Goal: Task Accomplishment & Management: Manage account settings

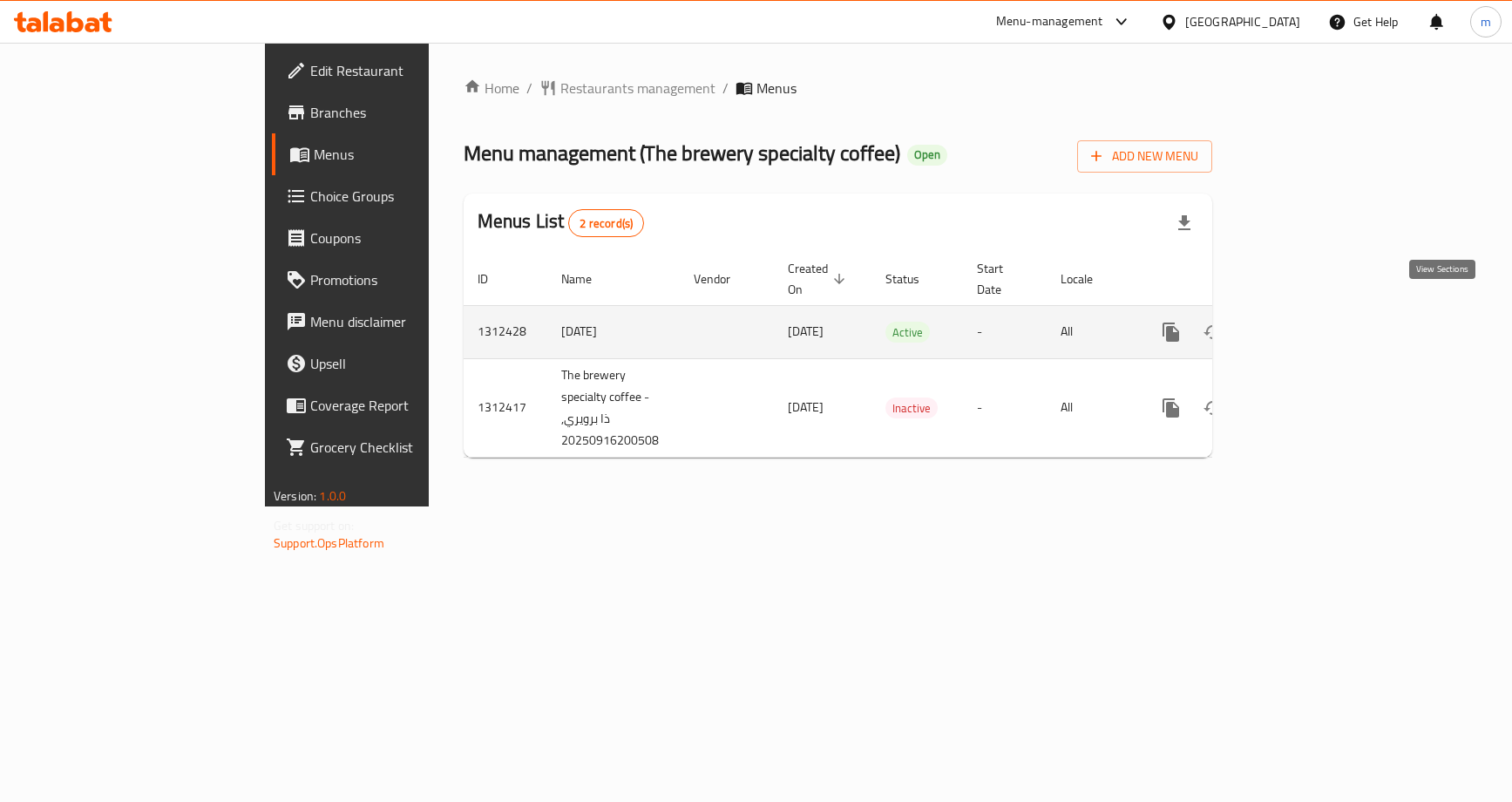
click at [1318, 325] on link "enhanced table" at bounding box center [1297, 332] width 42 height 42
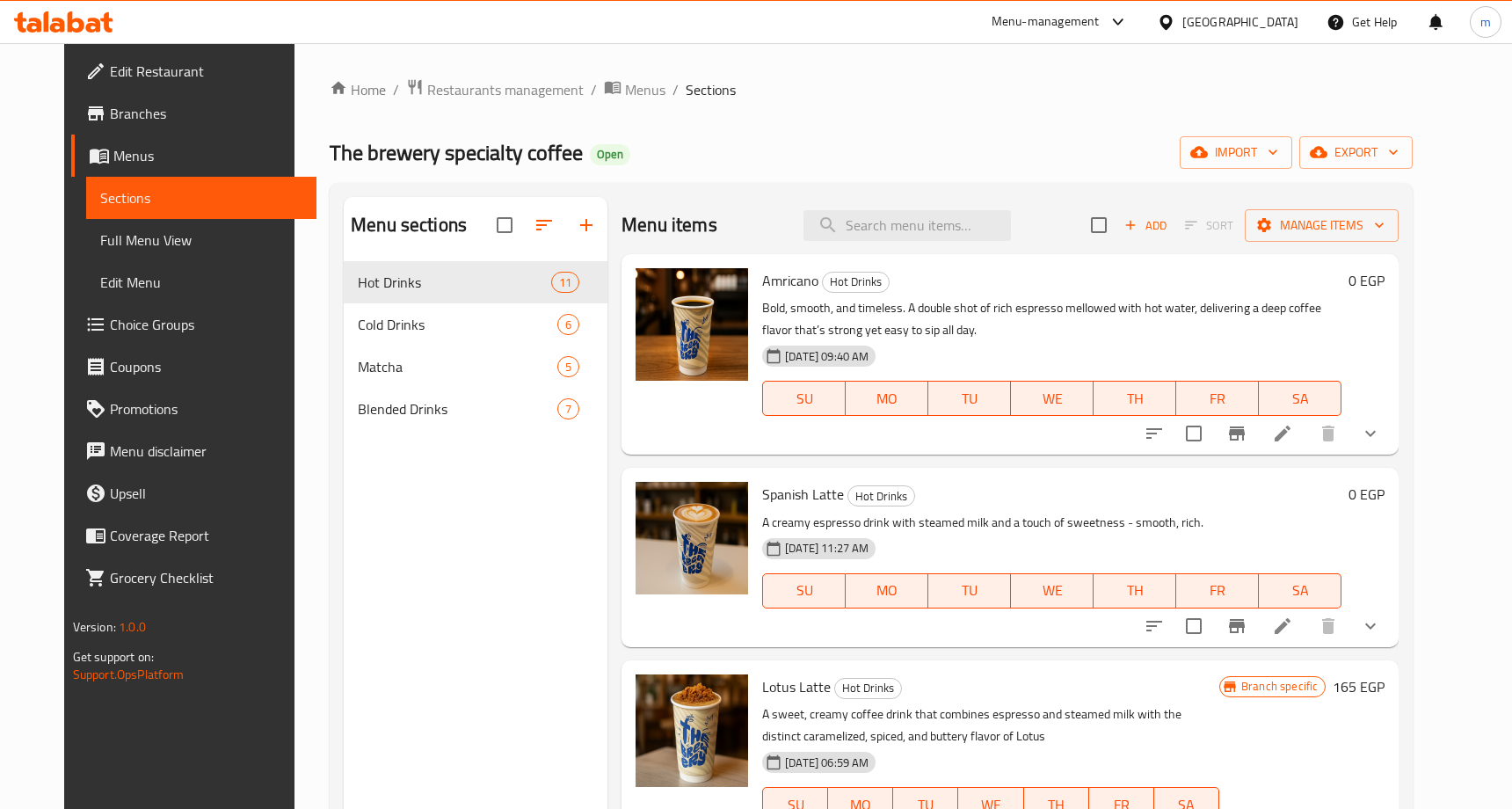
click at [121, 330] on span "Choice Groups" at bounding box center [206, 324] width 193 height 21
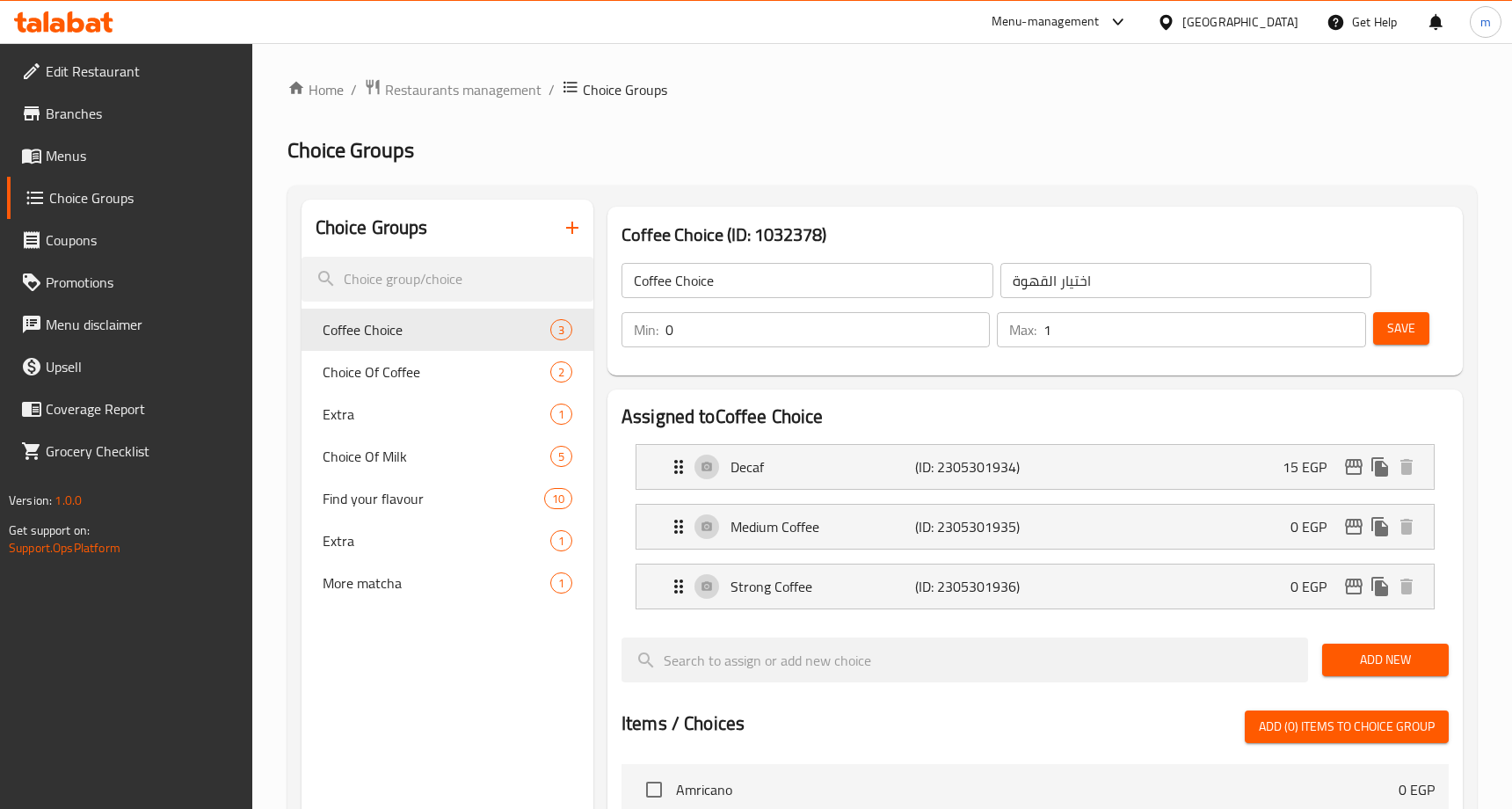
click at [816, 109] on div "Home / Restaurants management / Choice Groups Choice Groups Choice Groups Coffe…" at bounding box center [882, 739] width 1190 height 1322
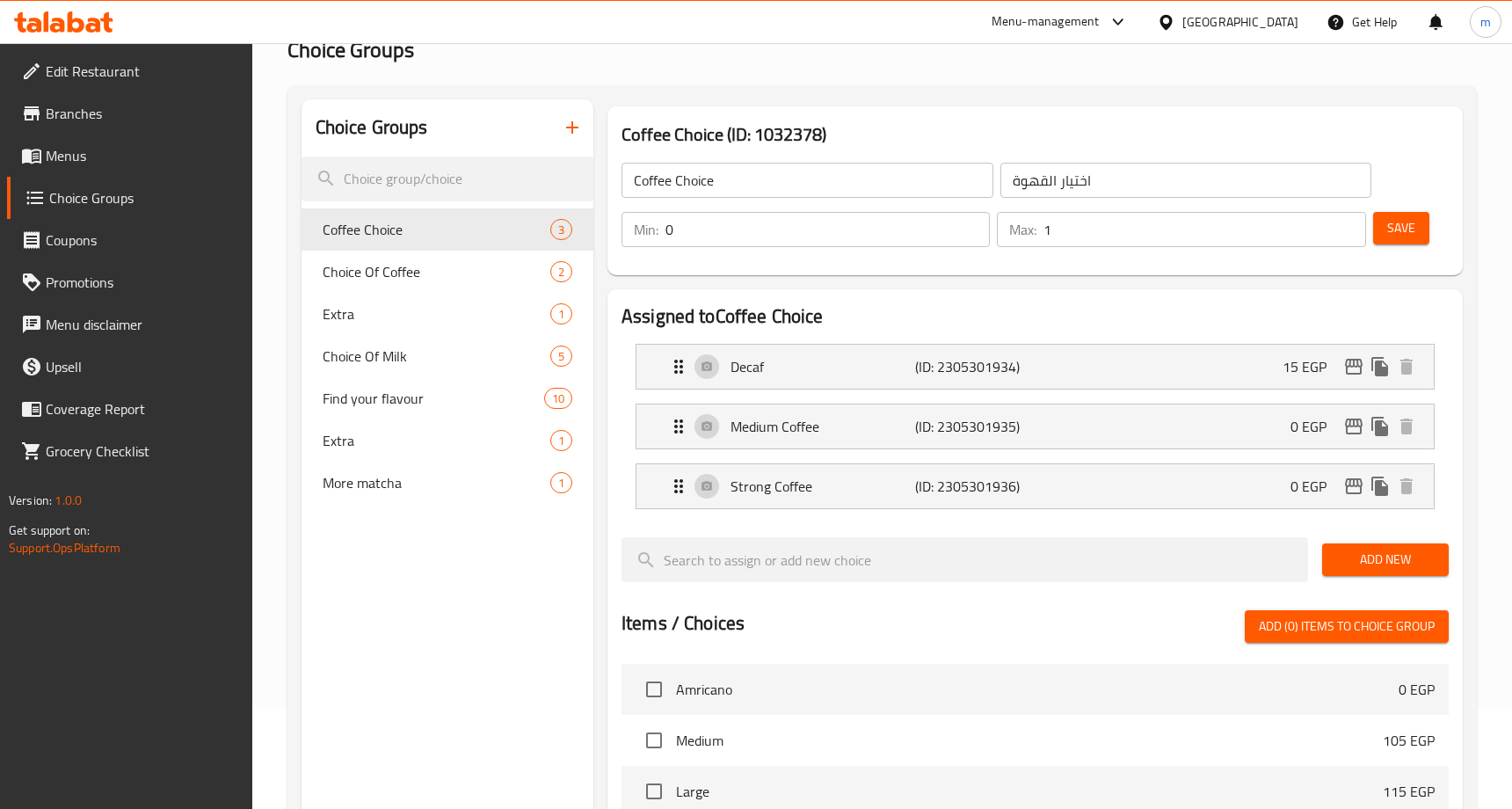
scroll to position [99, 0]
click at [465, 584] on div "Choice Groups Coffee Choice 3 Choice Of Coffee 2 Extra 1 Choice Of Milk 5 Find …" at bounding box center [447, 694] width 292 height 1187
click at [399, 370] on div "Choice Of Milk 5" at bounding box center [447, 356] width 292 height 43
type input "Choice Of Milk"
type input "اختار الحليب"
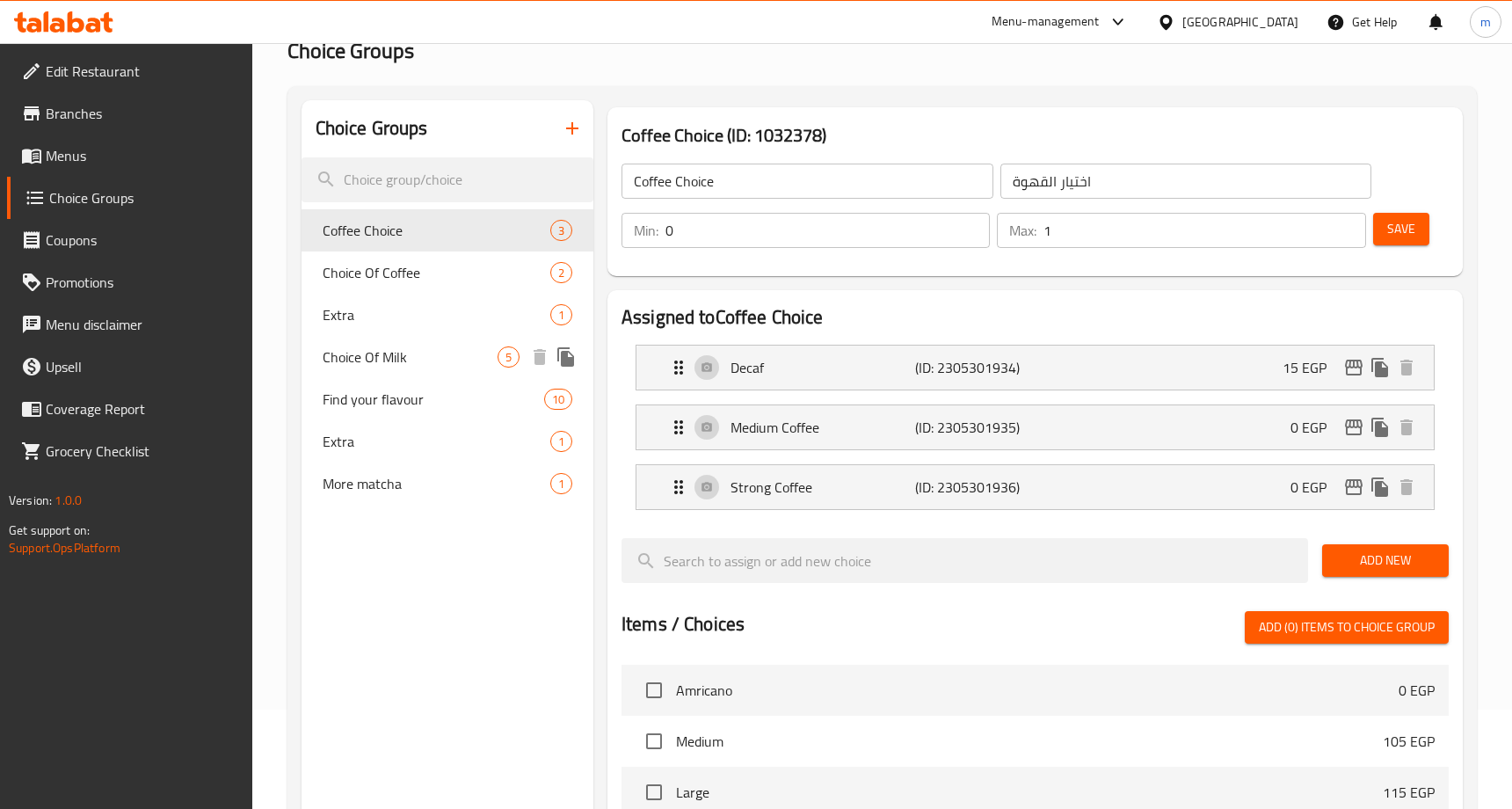
type input "1"
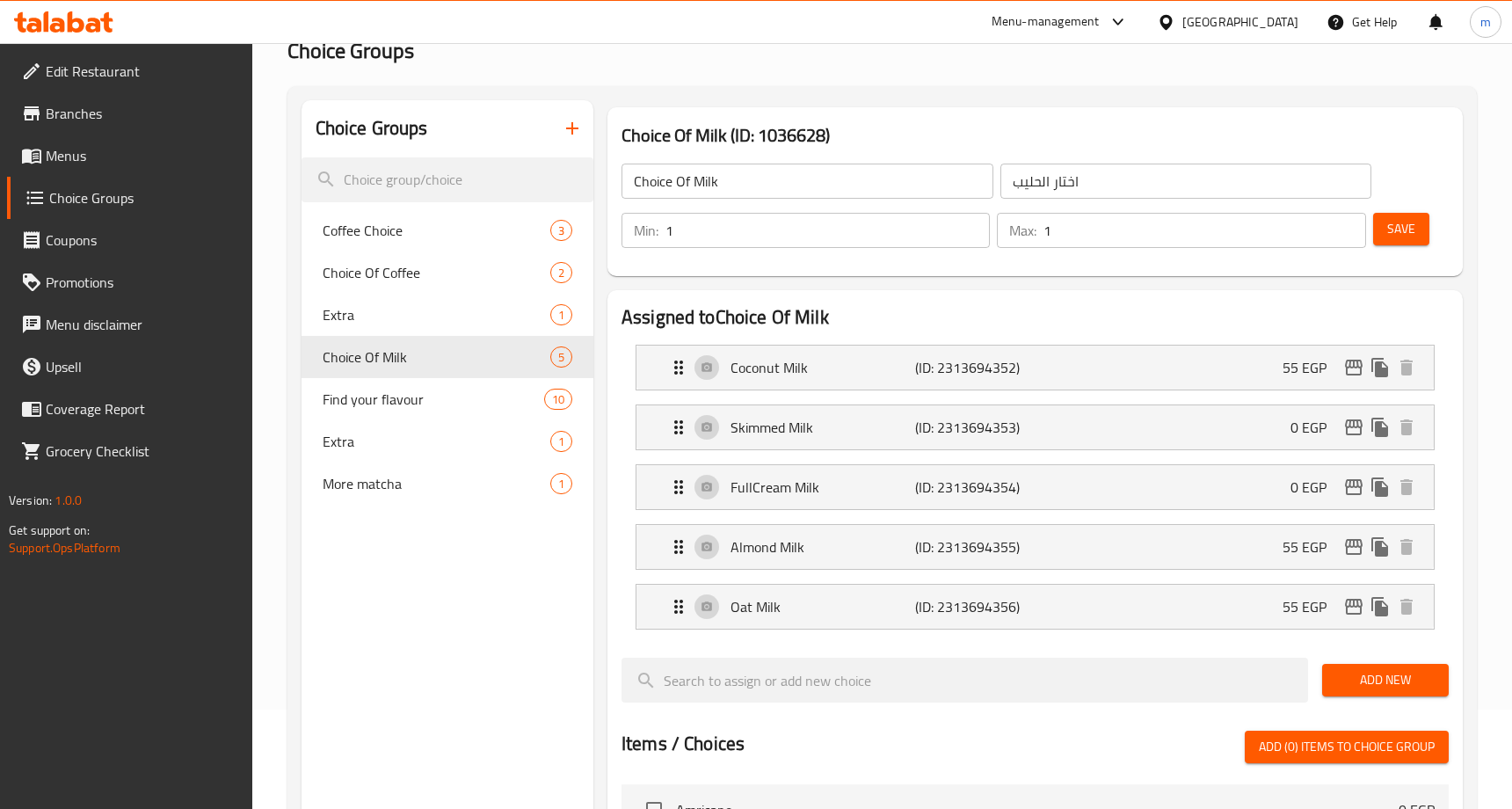
click at [1089, 90] on div "Choice Groups Coffee Choice 3 Choice Of Coffee 2 Extra 1 Choice Of Milk 5 Find …" at bounding box center [882, 753] width 1190 height 1334
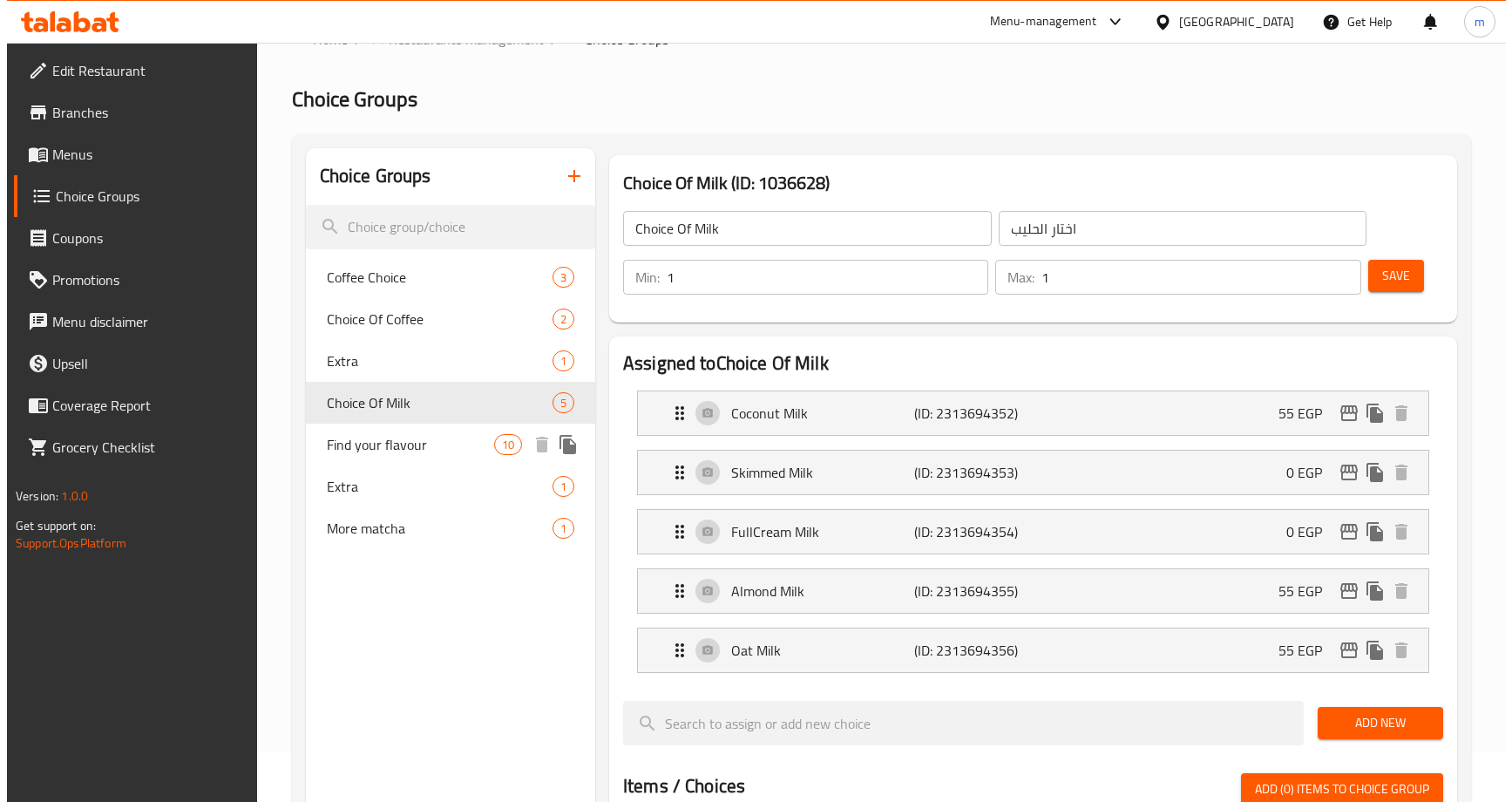
scroll to position [0, 0]
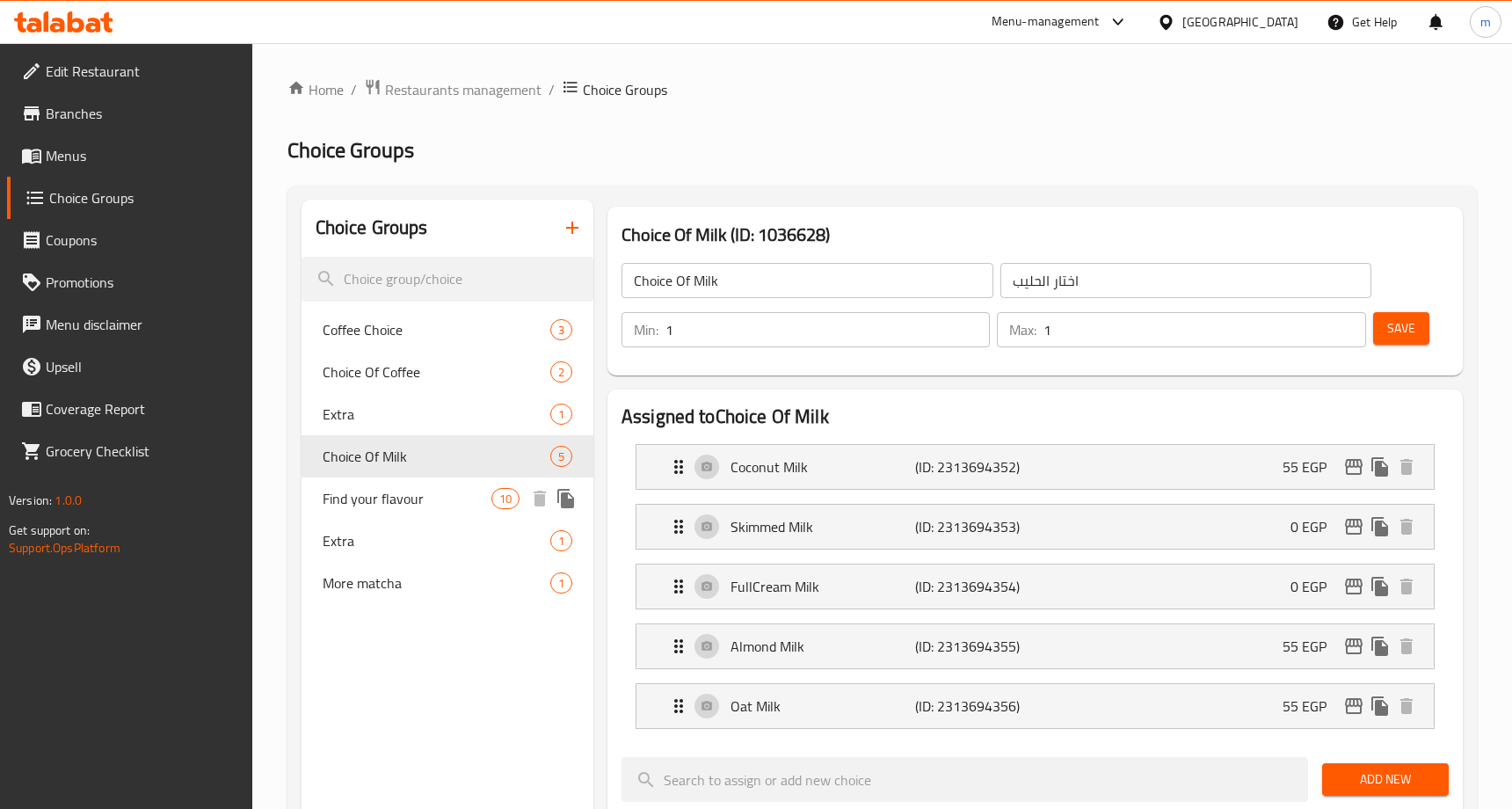
click at [399, 505] on span "Find your flavour" at bounding box center [406, 498] width 169 height 21
type input "Find your flavour"
type input "اختر نكهتك"
type input "0"
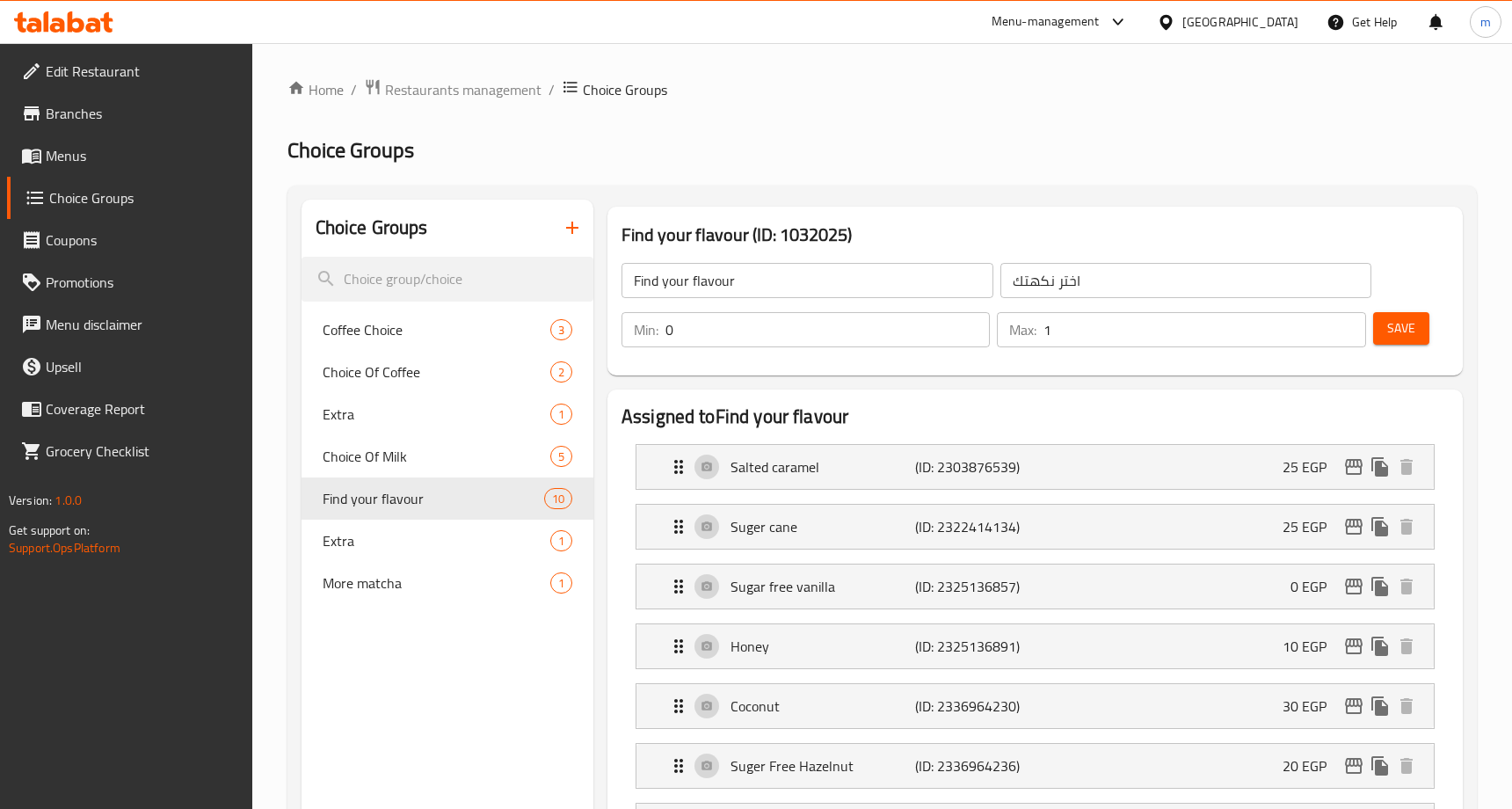
click at [962, 154] on h2 "Choice Groups" at bounding box center [882, 150] width 1190 height 28
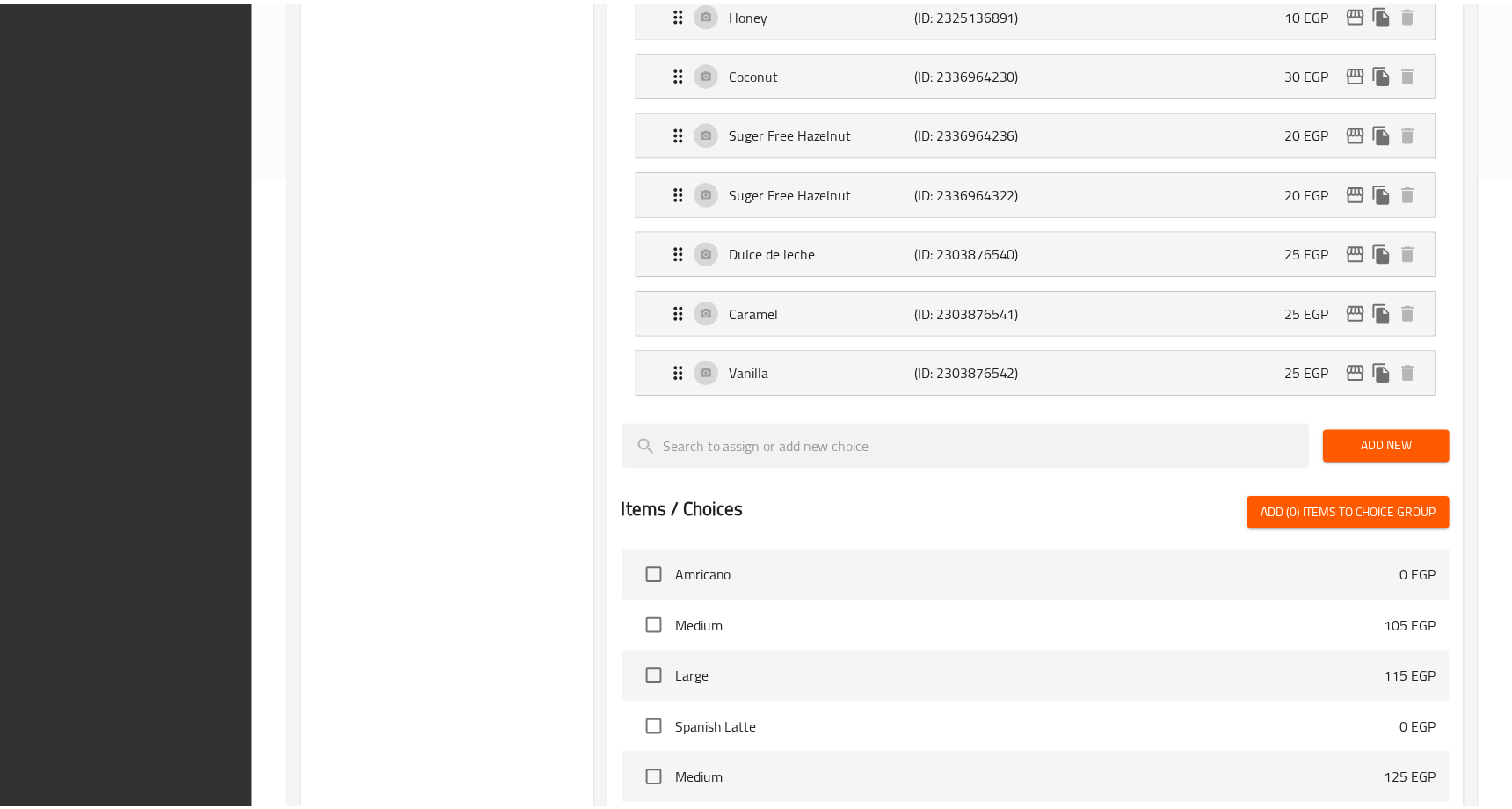
scroll to position [1045, 0]
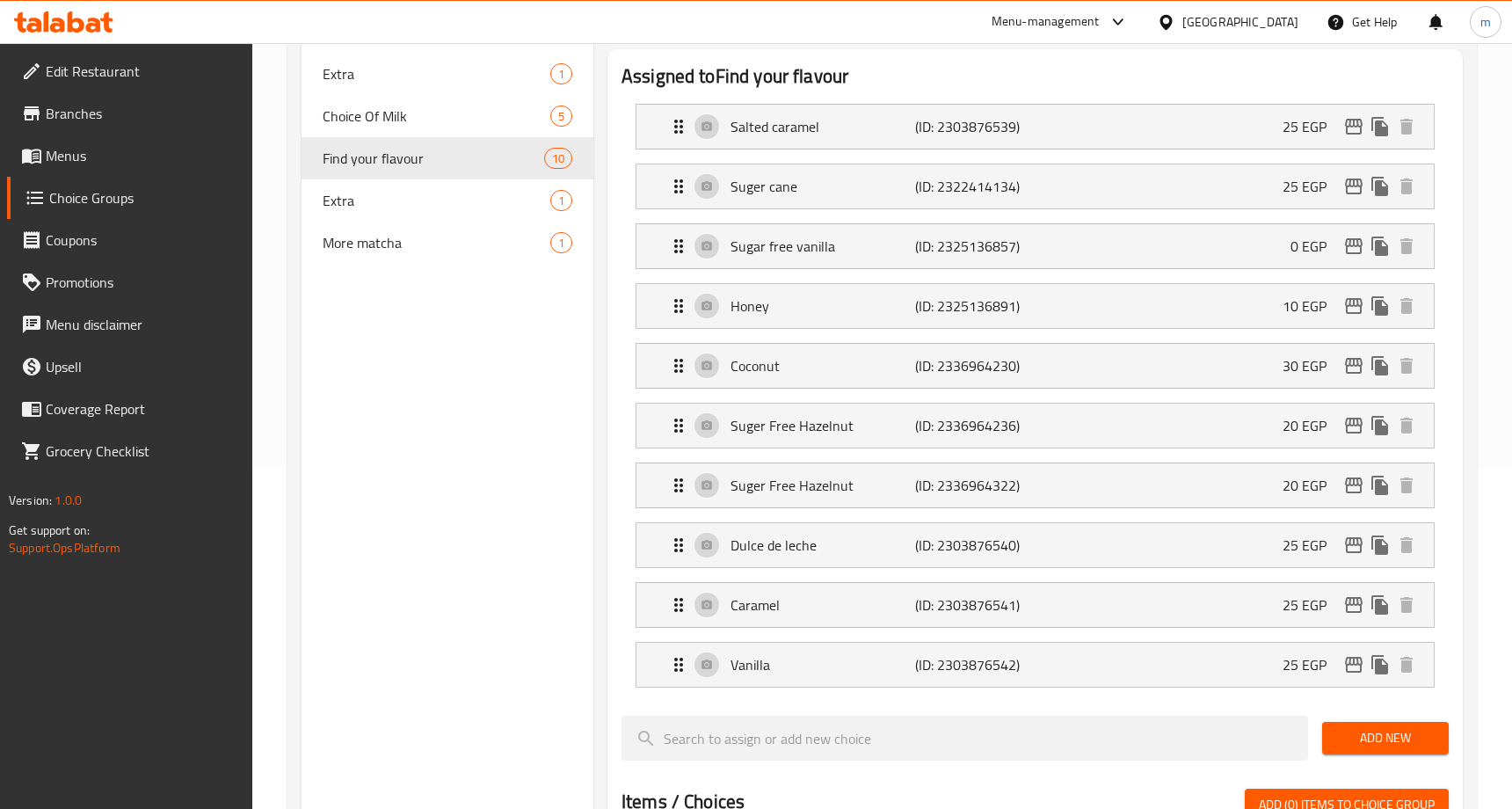
scroll to position [254, 0]
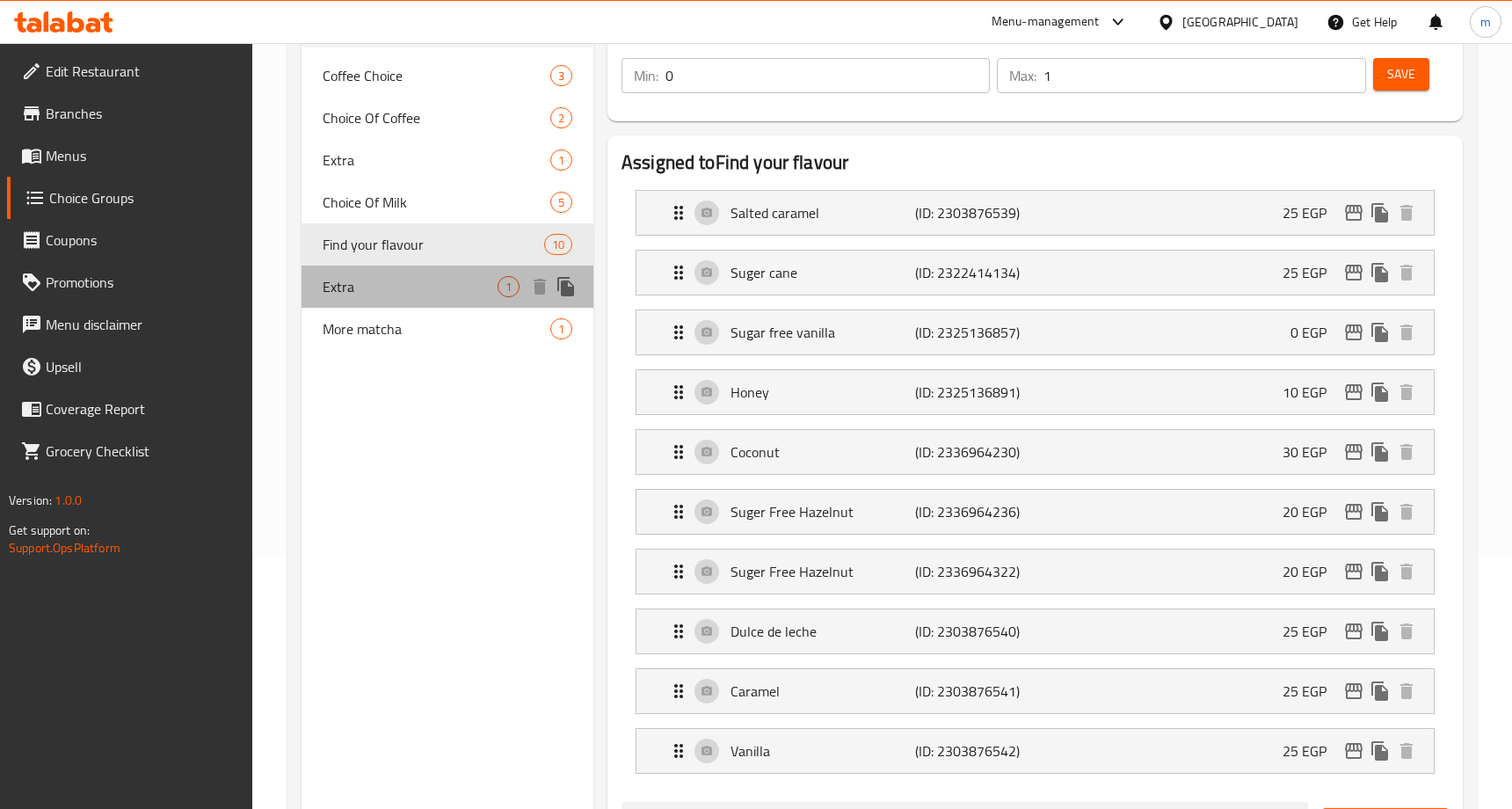
click at [423, 280] on span "Extra" at bounding box center [409, 286] width 175 height 21
type input "Extra"
type input "اضافة"
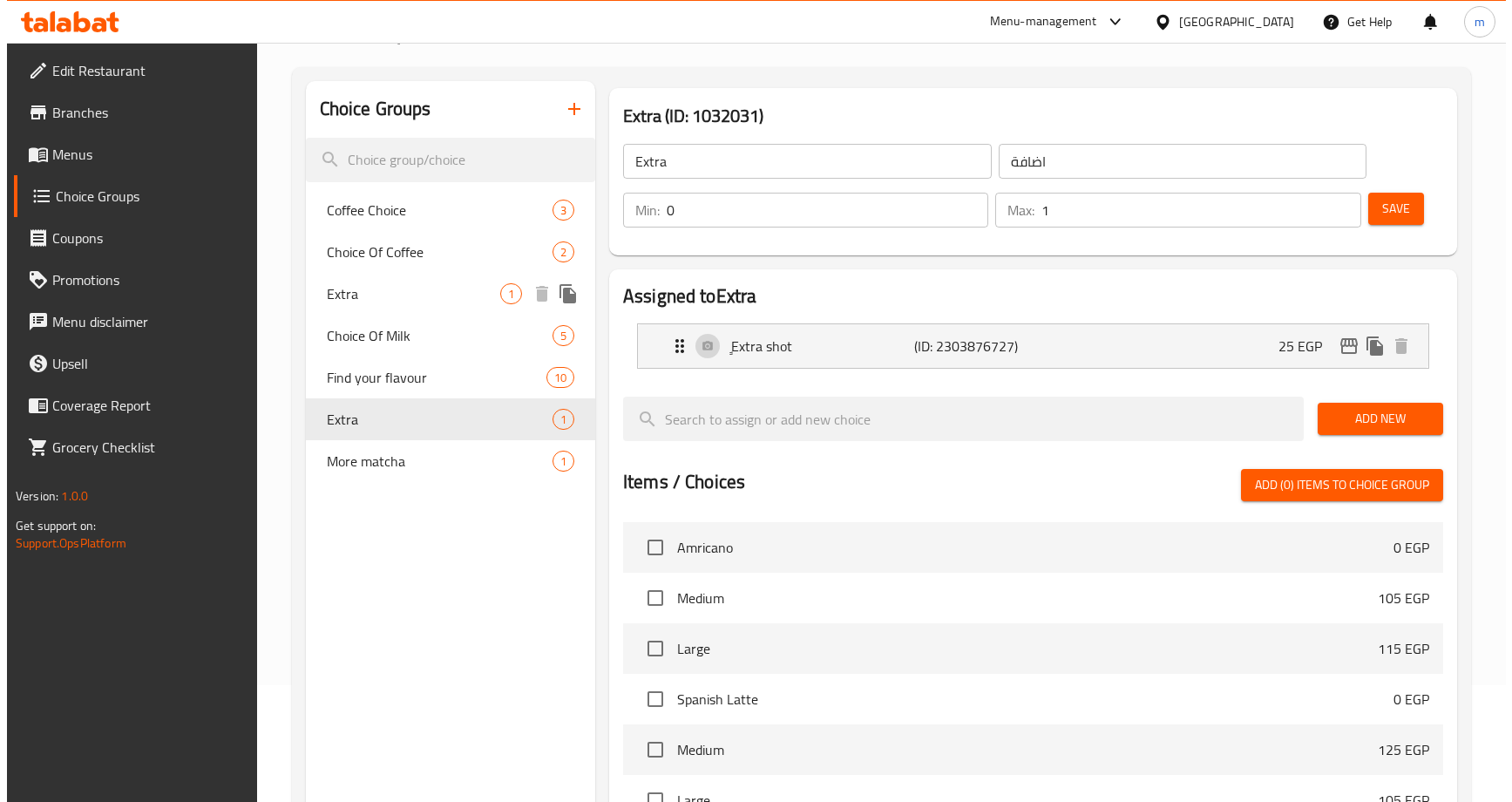
scroll to position [0, 0]
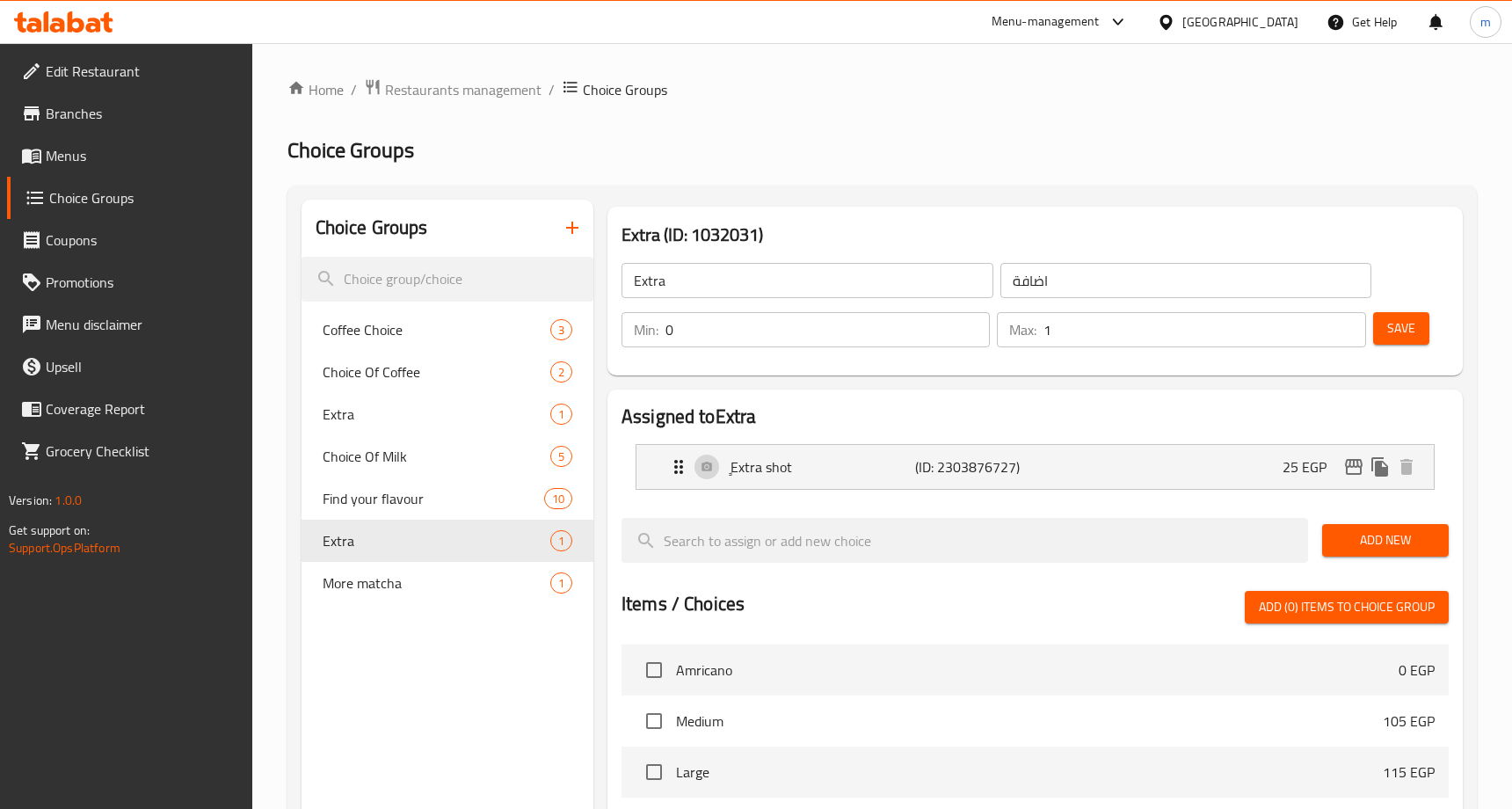
click at [982, 110] on div "Home / Restaurants management / Choice Groups Choice Groups Choice Groups Coffe…" at bounding box center [882, 680] width 1190 height 1203
click at [402, 454] on span "Choice Of Milk" at bounding box center [409, 456] width 175 height 21
type input "Choice Of Milk"
type input "اختار الحليب"
type input "1"
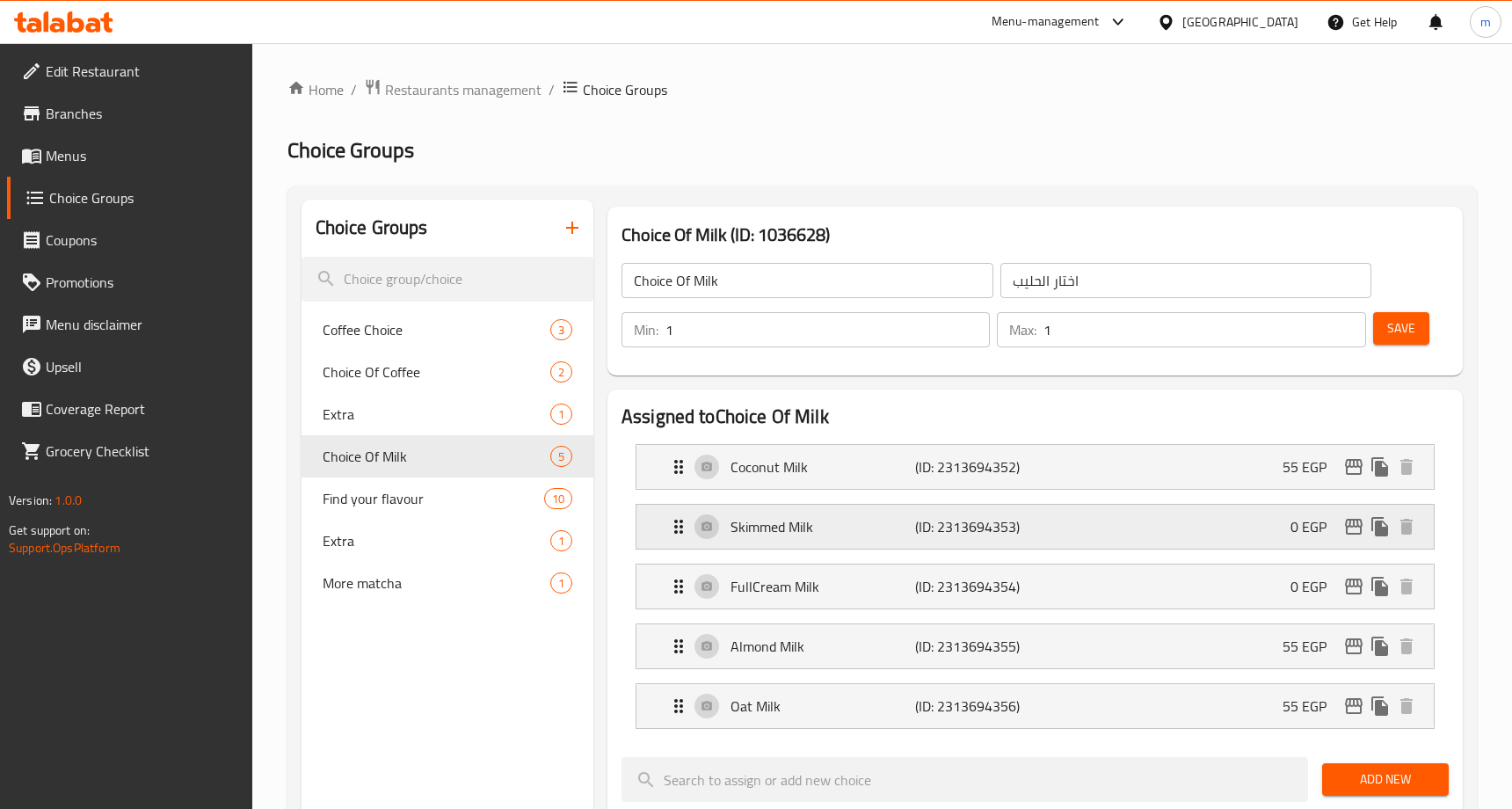
click at [1119, 522] on div "Skimmed Milk (ID: 2313694353) 0 EGP" at bounding box center [1040, 526] width 745 height 44
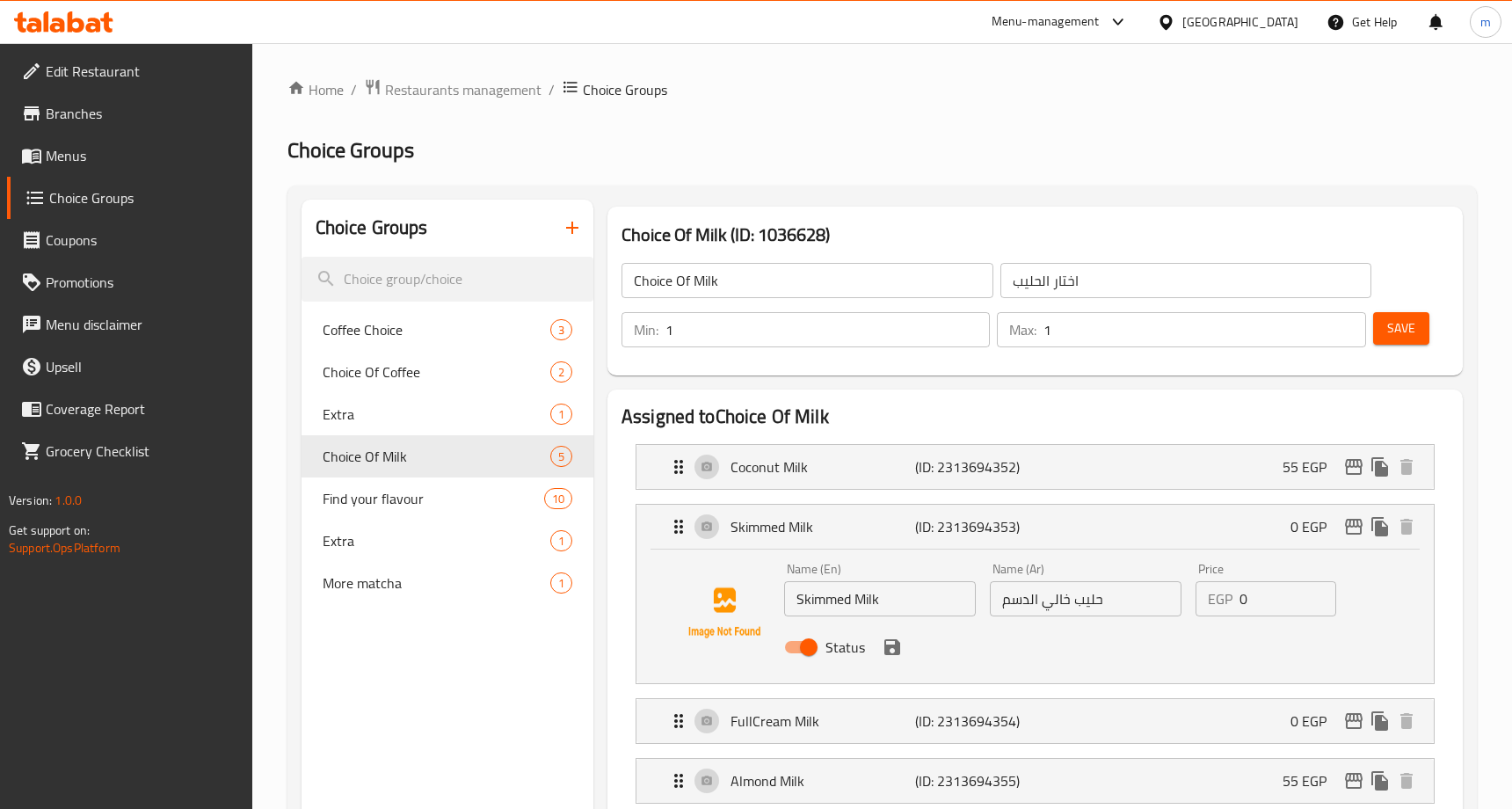
click at [474, 90] on span "Restaurants management" at bounding box center [464, 90] width 157 height 21
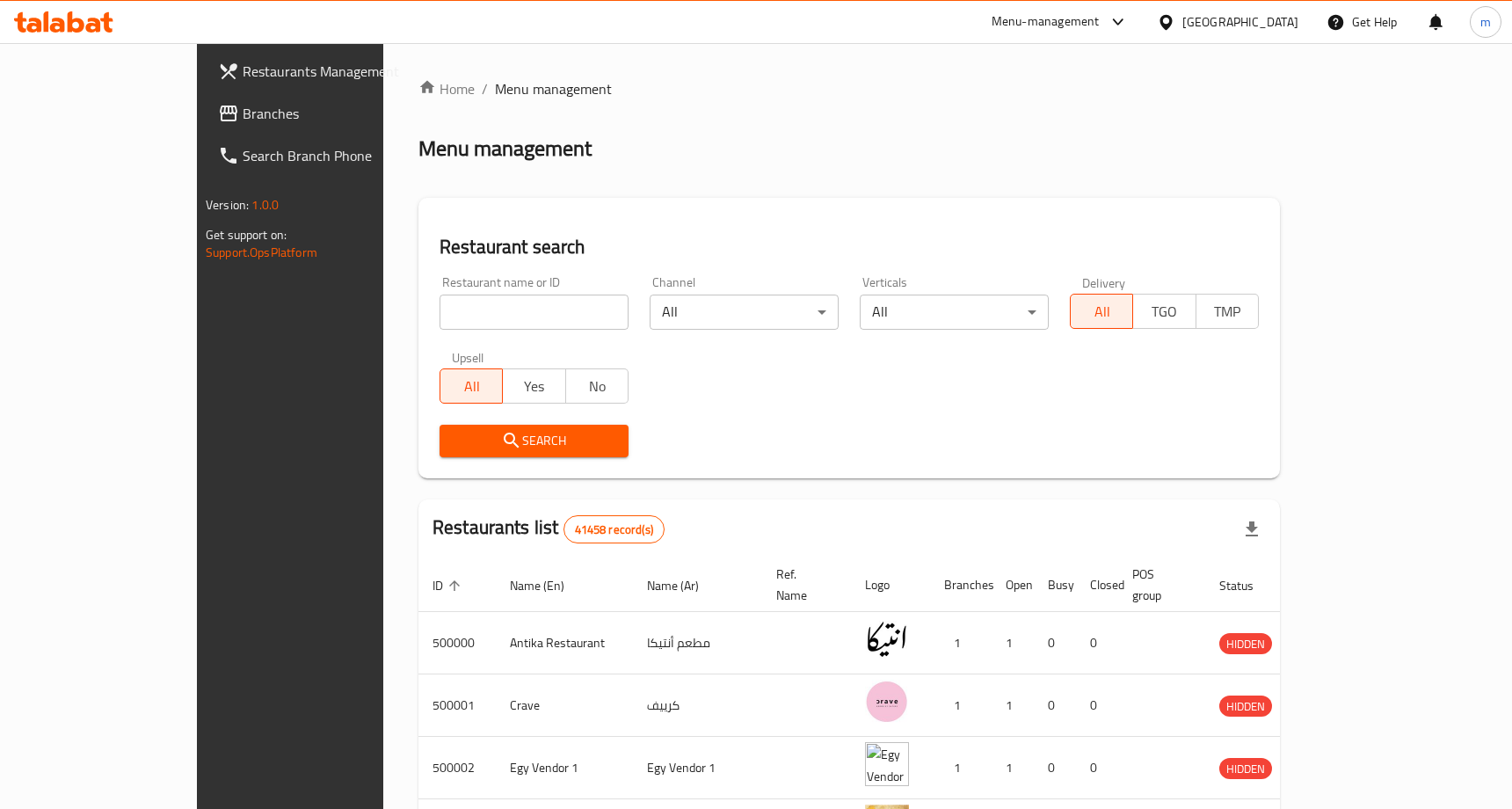
click at [243, 112] on span "Branches" at bounding box center [339, 113] width 193 height 21
